Goal: Navigation & Orientation: Find specific page/section

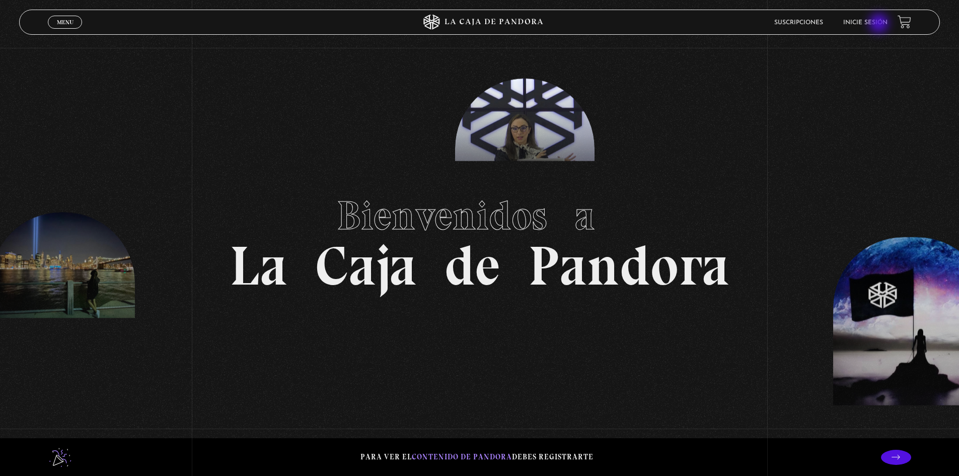
click at [877, 22] on link "Inicie sesión" at bounding box center [865, 23] width 44 height 6
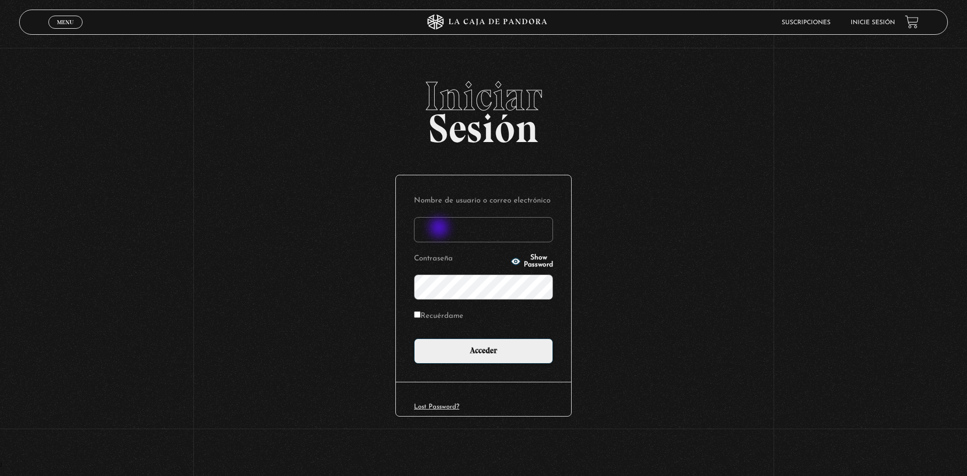
click at [440, 229] on input "Nombre de usuario o correo electrónico" at bounding box center [483, 229] width 139 height 25
type input "valemarcelamm@gmail.com"
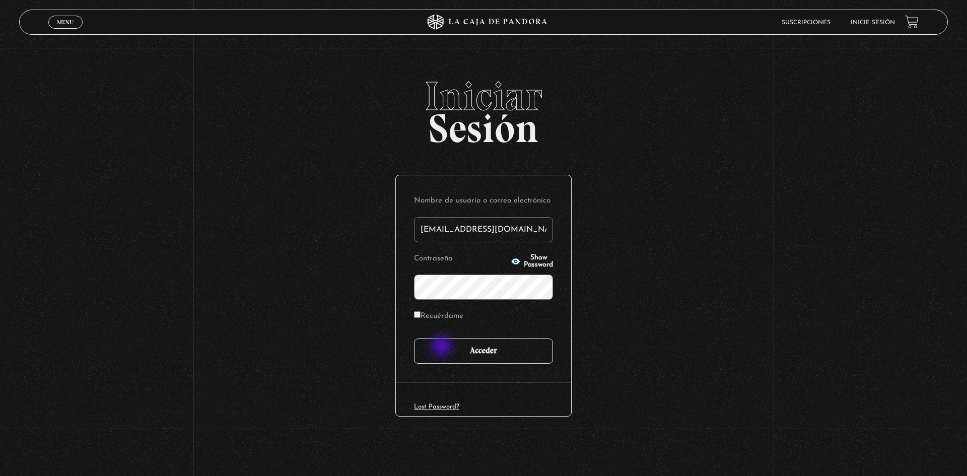
click at [443, 347] on input "Acceder" at bounding box center [483, 350] width 139 height 25
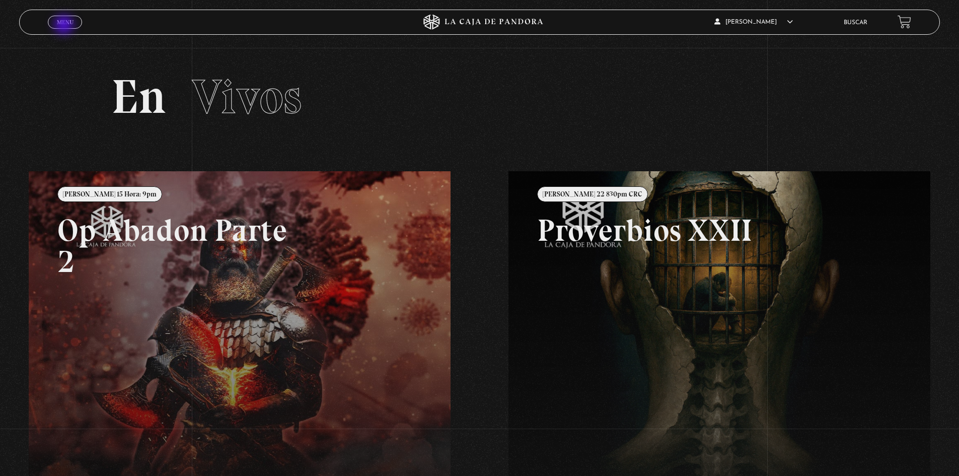
click at [65, 25] on span "Menu" at bounding box center [65, 22] width 17 height 6
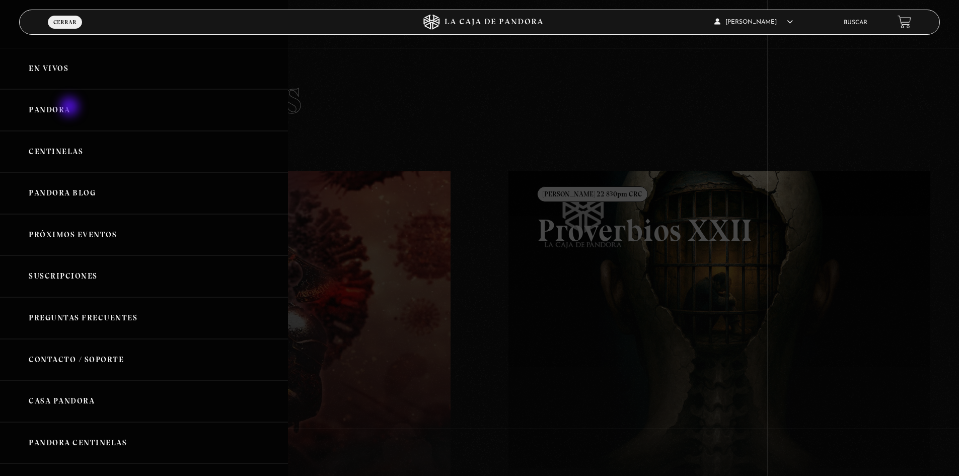
click at [70, 106] on link "Pandora" at bounding box center [144, 110] width 288 height 42
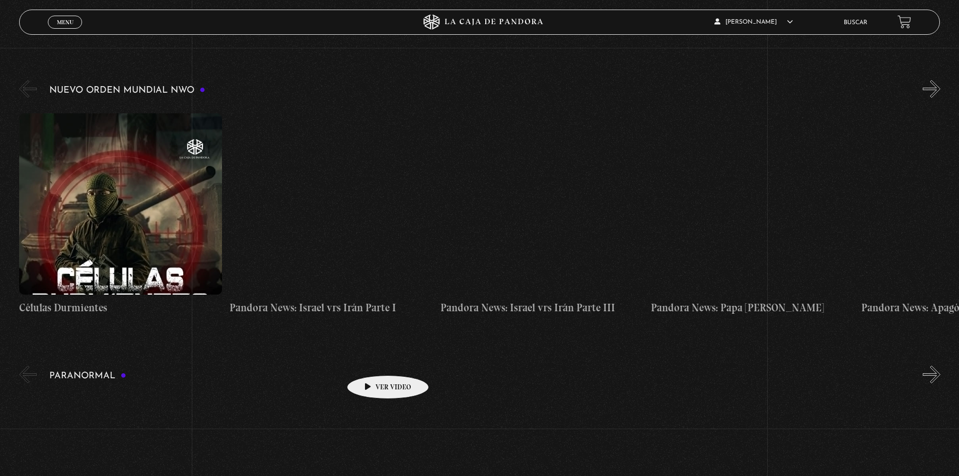
scroll to position [201, 0]
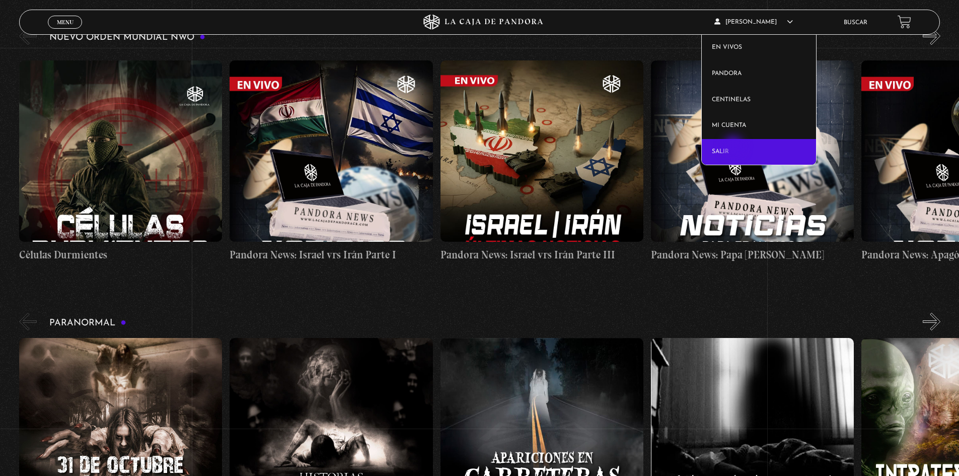
click at [735, 147] on link "Salir" at bounding box center [759, 152] width 114 height 26
